Goal: Transaction & Acquisition: Purchase product/service

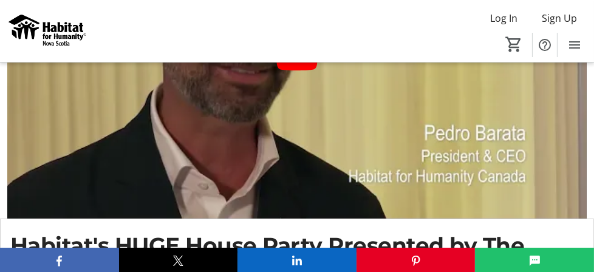
scroll to position [182, 0]
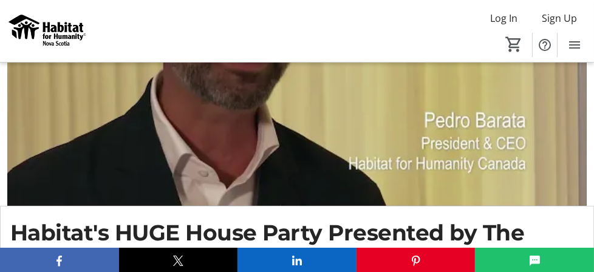
click at [0, 0] on p "Must be 19+ to attend" at bounding box center [0, 0] width 0 height 0
click at [0, 0] on div at bounding box center [0, 0] width 0 height 0
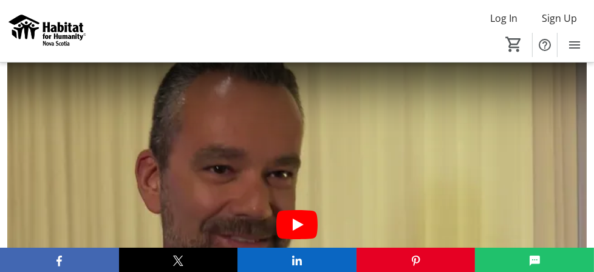
scroll to position [0, 0]
click at [0, 0] on span "﻿Habitat's HUGE House Party Presented by The Home Depot Pro" at bounding box center [0, 0] width 0 height 0
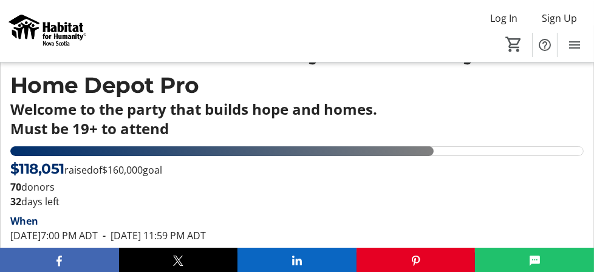
scroll to position [364, 0]
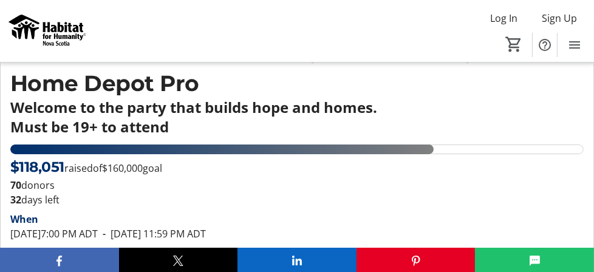
click at [336, 256] on span "Get Your Tickets!" at bounding box center [297, 263] width 78 height 15
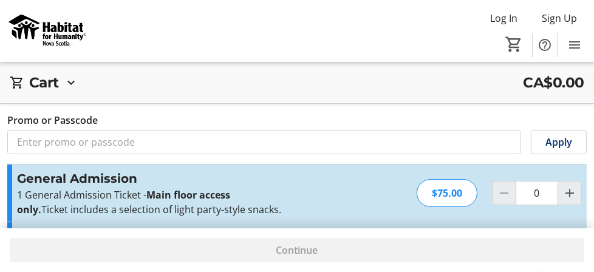
click at [506, 81] on div "Cart CA$0.00 Cart is empty Promo or Passcode Apply Subtotal CA$0.00 Fees Calcul…" at bounding box center [297, 197] width 594 height 395
click at [88, 38] on img at bounding box center [47, 32] width 81 height 46
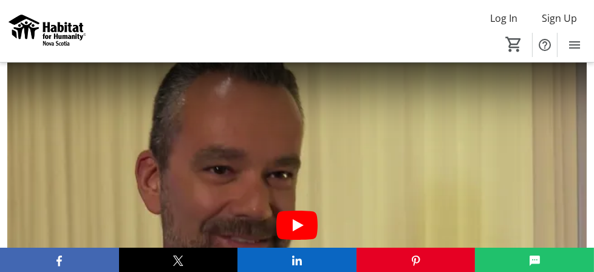
click at [88, 38] on img at bounding box center [47, 32] width 81 height 46
